Goal: Find specific page/section: Find specific page/section

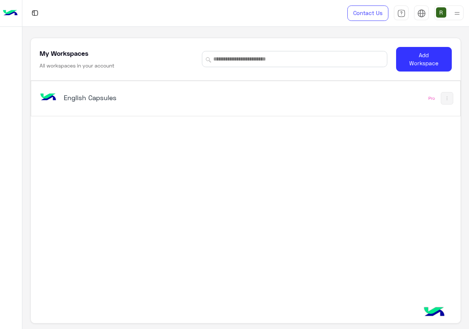
click at [179, 113] on div "English Capsules Pro" at bounding box center [245, 98] width 429 height 35
click at [179, 110] on div "English Capsules Pro" at bounding box center [245, 98] width 429 height 35
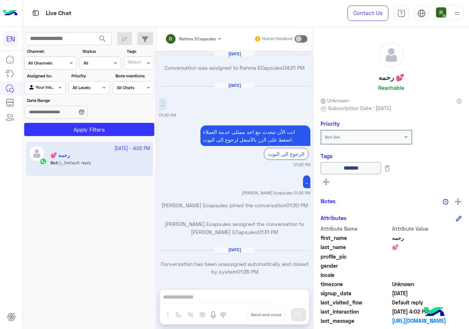
scroll to position [467, 0]
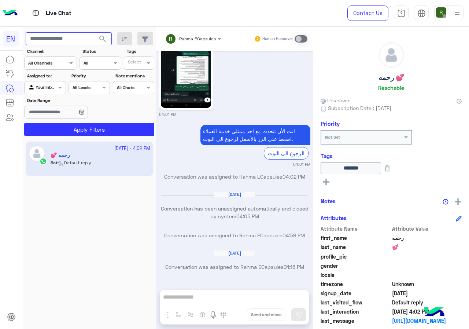
paste input "**********"
type input "**********"
click at [95, 37] on button "search" at bounding box center [103, 40] width 18 height 16
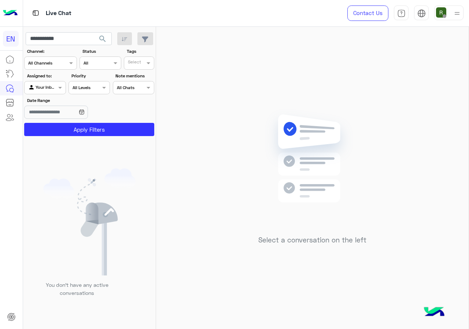
click at [52, 73] on label "Assigned to:" at bounding box center [46, 76] width 38 height 7
click at [57, 64] on div at bounding box center [51, 62] width 52 height 7
click at [50, 96] on div "WhatsApp" at bounding box center [50, 92] width 53 height 14
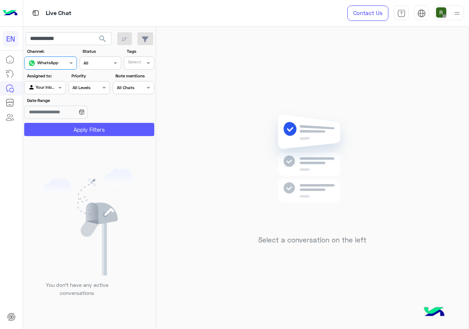
click at [57, 127] on button "Apply Filters" at bounding box center [89, 129] width 130 height 13
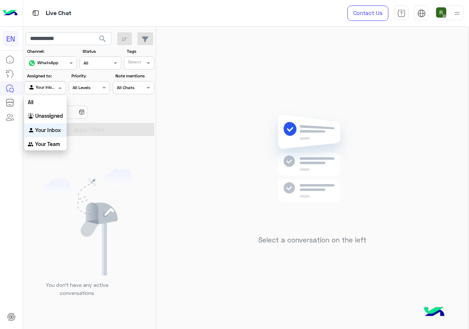
click at [45, 89] on input "text" at bounding box center [36, 87] width 17 height 7
click at [47, 145] on b "Your Team" at bounding box center [47, 144] width 25 height 6
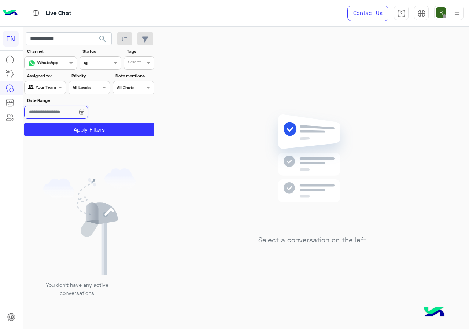
click at [65, 107] on input "Date Range" at bounding box center [55, 112] width 63 height 13
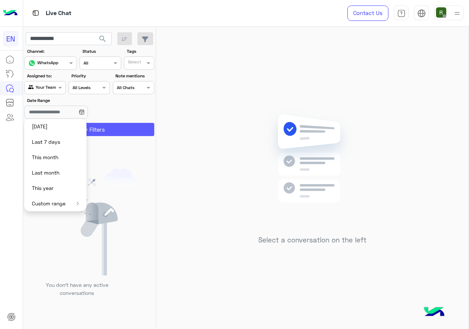
click at [105, 131] on button "Apply Filters" at bounding box center [89, 129] width 130 height 13
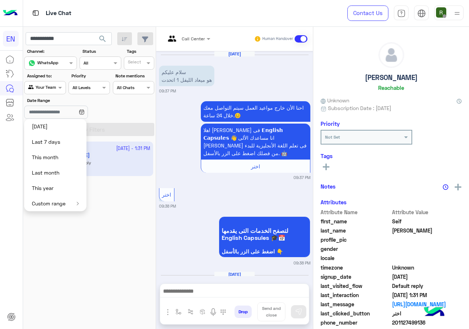
scroll to position [712, 0]
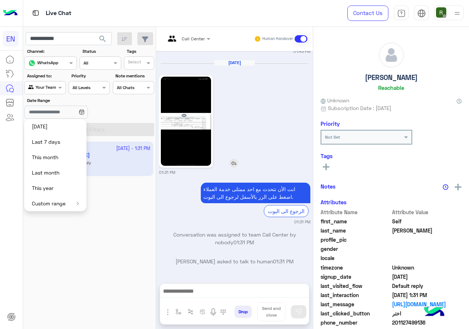
click at [192, 127] on img at bounding box center [186, 121] width 50 height 89
